Goal: Check status: Check status

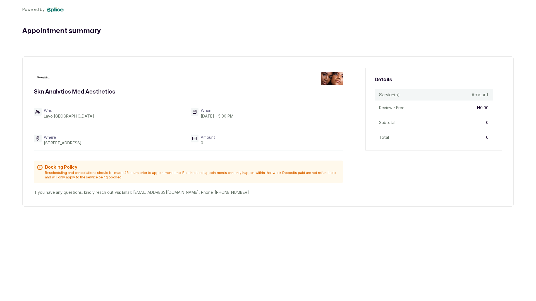
click at [389, 123] on p "Subtotal" at bounding box center [387, 123] width 16 height 6
copy p "Subtotal"
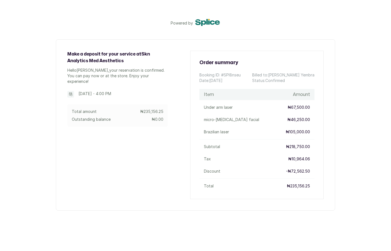
click at [231, 75] on p "Booking ID: # SPI8nseu" at bounding box center [219, 75] width 41 height 6
copy p "SPI8nseu"
click at [243, 119] on p "micro-[MEDICAL_DATA] facial" at bounding box center [231, 120] width 55 height 6
